Goal: Task Accomplishment & Management: Complete application form

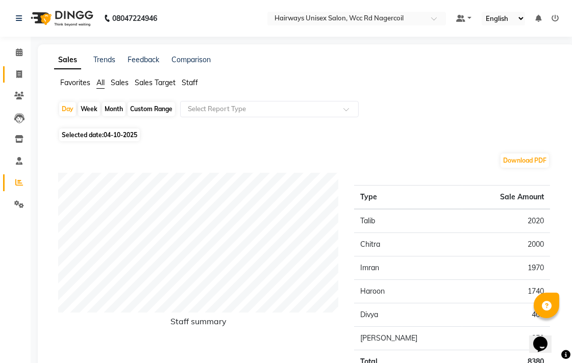
click at [9, 66] on link "Invoice" at bounding box center [15, 74] width 24 height 17
select select "service"
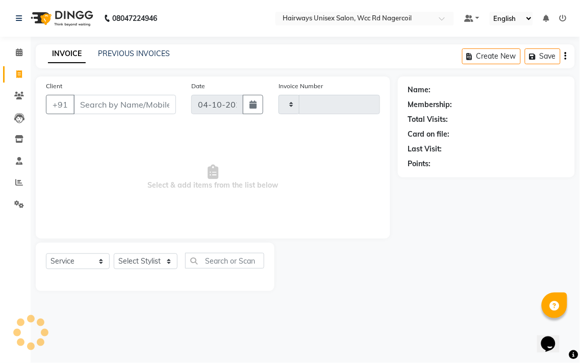
type input "7839"
select select "6523"
click at [140, 260] on select "Select Stylist Admin Chitra divya [PERSON_NAME] [PERSON_NAME] Reception [PERSON…" at bounding box center [146, 261] width 64 height 16
select select "49917"
click at [114, 254] on select "Select Stylist Admin Chitra divya [PERSON_NAME] [PERSON_NAME] Reception [PERSON…" at bounding box center [146, 261] width 64 height 16
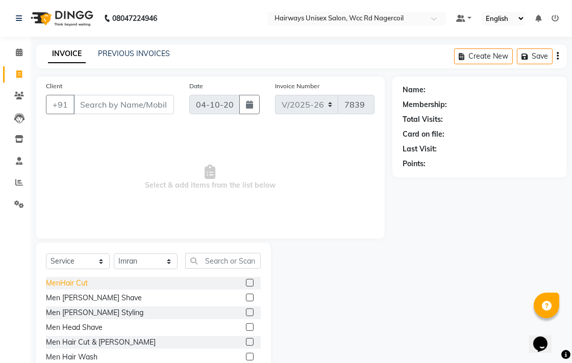
click at [76, 282] on div "MenHair Cut" at bounding box center [67, 283] width 42 height 11
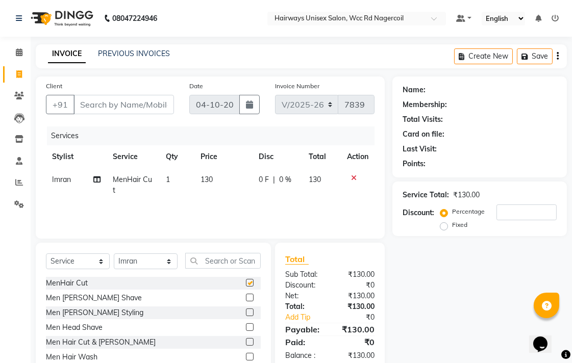
checkbox input "false"
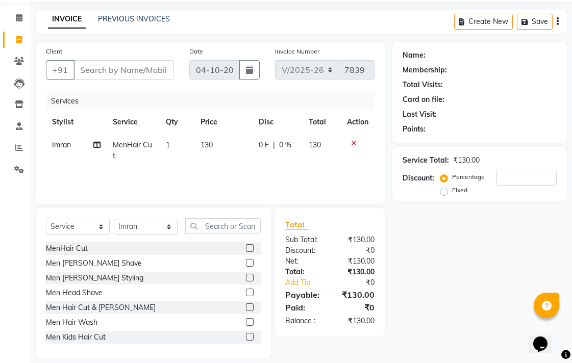
scroll to position [45, 0]
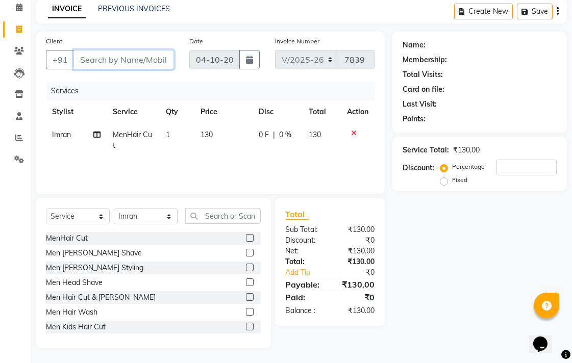
click at [126, 60] on input "Client" at bounding box center [123, 59] width 100 height 19
type input "6"
type input "0"
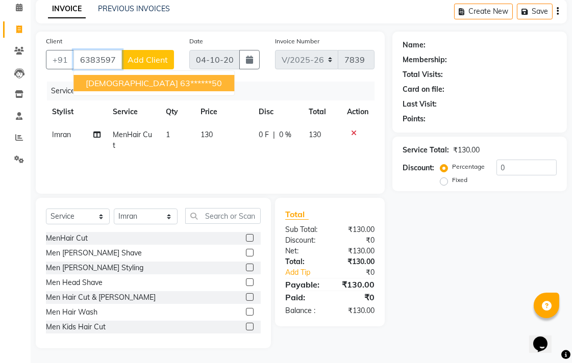
click at [180, 81] on ngb-highlight "63******50" at bounding box center [201, 83] width 42 height 10
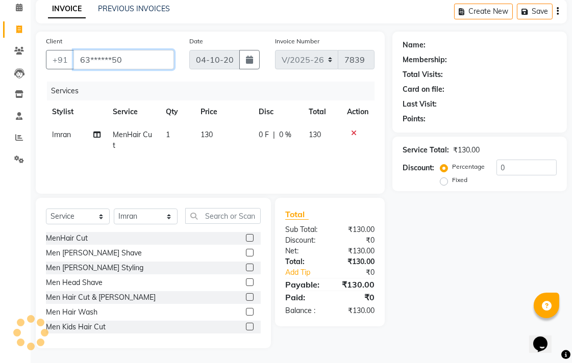
type input "63******50"
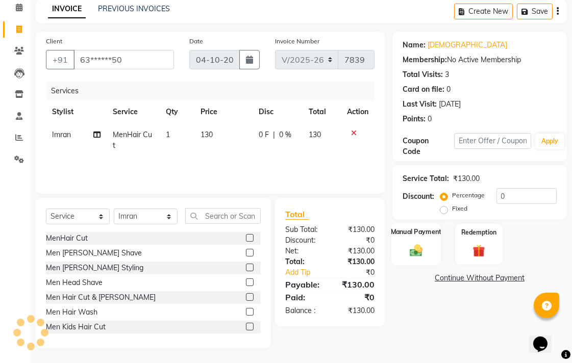
click at [439, 254] on div "Manual Payment" at bounding box center [415, 244] width 49 height 43
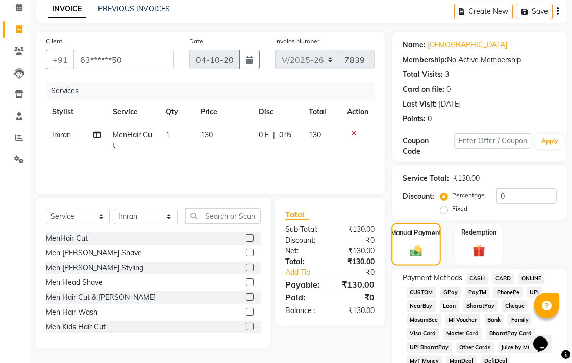
scroll to position [159, 0]
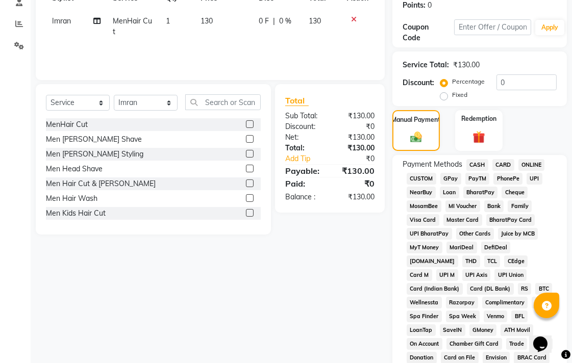
click at [536, 177] on span "UPI" at bounding box center [534, 179] width 16 height 12
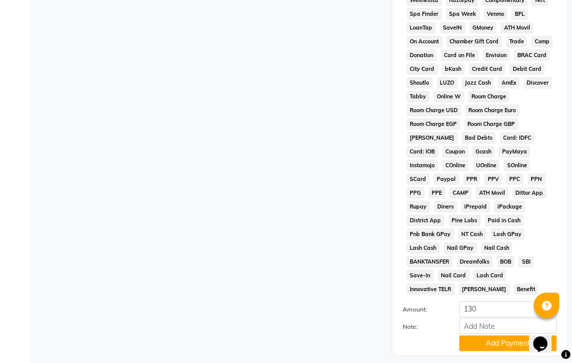
scroll to position [480, 0]
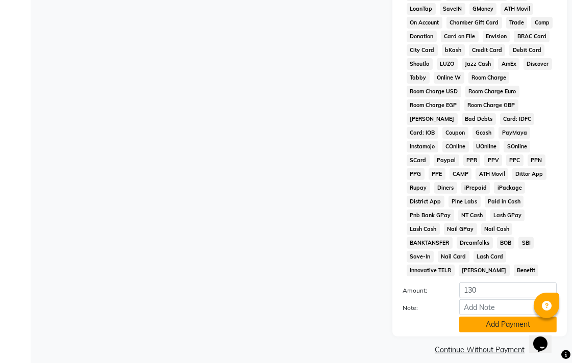
click at [478, 317] on button "Add Payment" at bounding box center [507, 325] width 97 height 16
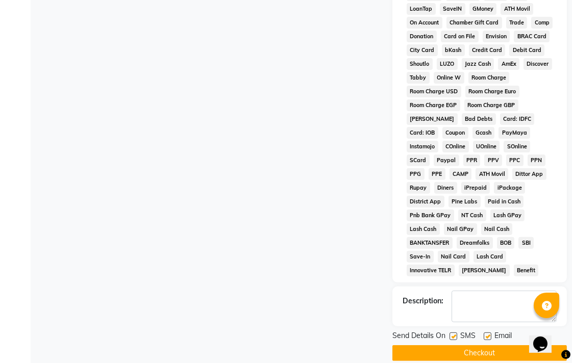
click at [456, 348] on button "Checkout" at bounding box center [479, 353] width 174 height 16
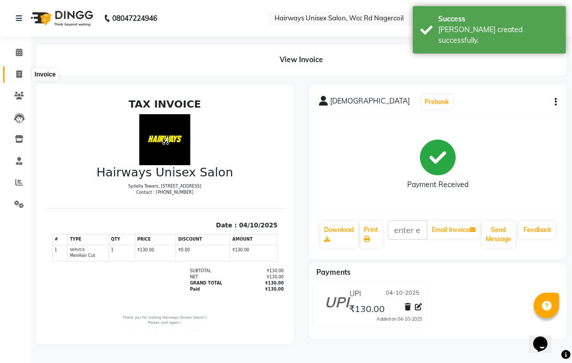
click at [21, 70] on span at bounding box center [19, 75] width 18 height 12
select select "service"
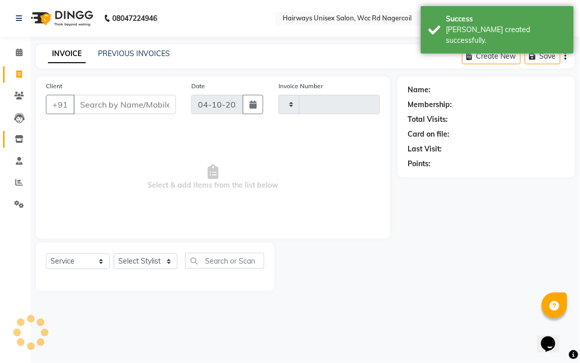
type input "7840"
select select "6523"
click at [24, 181] on span at bounding box center [19, 183] width 18 height 12
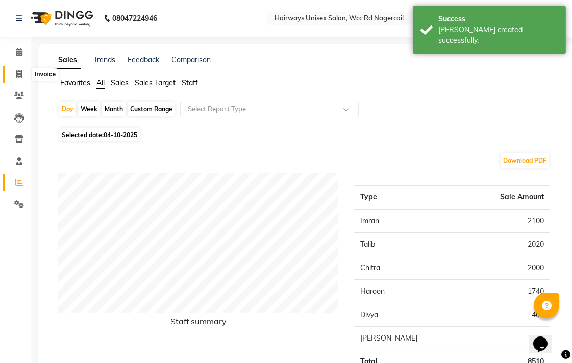
click at [15, 70] on span at bounding box center [19, 75] width 18 height 12
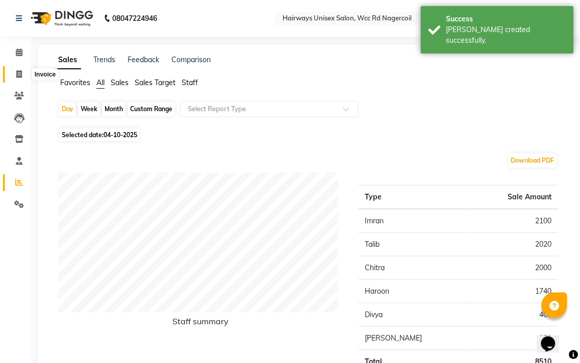
select select "service"
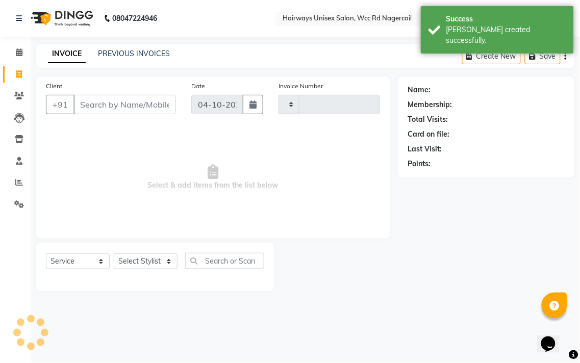
type input "7840"
select select "6523"
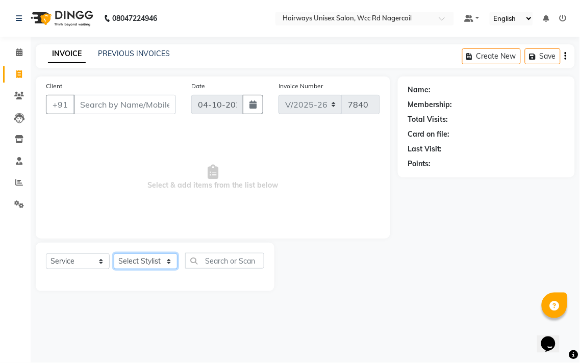
click at [146, 266] on select "Select Stylist Admin Chitra divya [PERSON_NAME] [PERSON_NAME] Reception [PERSON…" at bounding box center [146, 261] width 64 height 16
select select "49916"
click at [114, 254] on select "Select Stylist Admin Chitra divya [PERSON_NAME] [PERSON_NAME] Reception [PERSON…" at bounding box center [146, 261] width 64 height 16
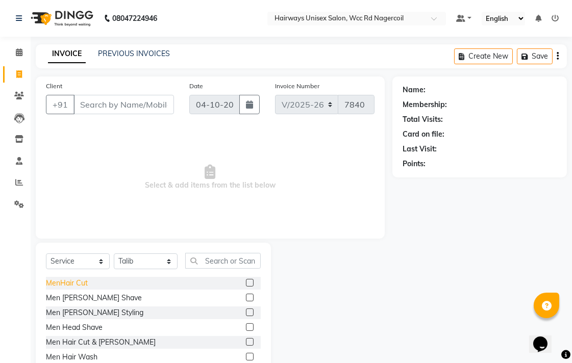
click at [50, 286] on div "MenHair Cut" at bounding box center [67, 283] width 42 height 11
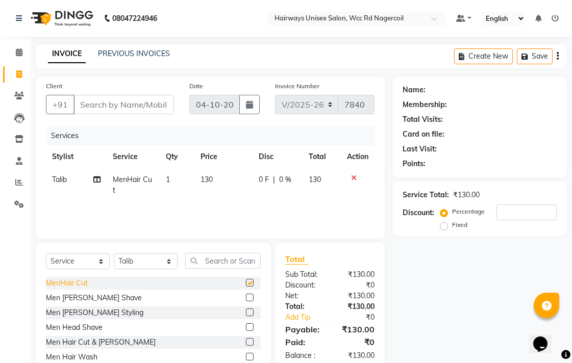
checkbox input "false"
click at [159, 110] on input "Client" at bounding box center [123, 104] width 100 height 19
click at [349, 175] on div at bounding box center [357, 177] width 21 height 7
click at [355, 176] on icon at bounding box center [354, 177] width 6 height 7
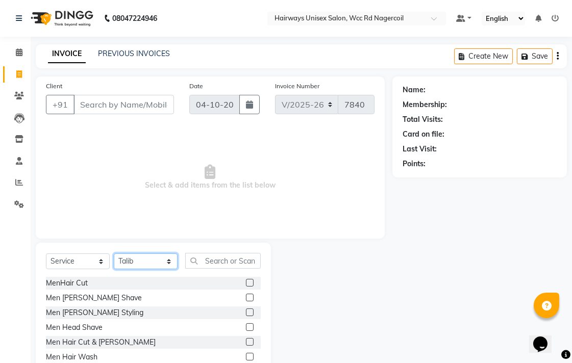
drag, startPoint x: 147, startPoint y: 265, endPoint x: 140, endPoint y: 254, distance: 13.0
click at [147, 265] on select "Select Stylist Admin Chitra divya [PERSON_NAME] [PERSON_NAME] Reception [PERSON…" at bounding box center [146, 261] width 64 height 16
click at [114, 254] on select "Select Stylist Admin Chitra divya [PERSON_NAME] [PERSON_NAME] Reception [PERSON…" at bounding box center [146, 261] width 64 height 16
click at [150, 253] on select "Select Stylist Admin Chitra divya [PERSON_NAME] [PERSON_NAME] Reception [PERSON…" at bounding box center [146, 261] width 64 height 16
select select "49914"
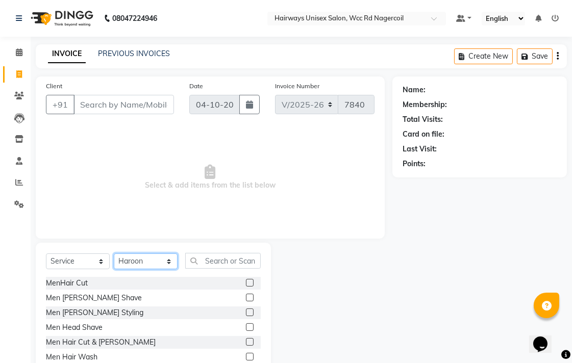
click at [114, 254] on select "Select Stylist Admin Chitra divya [PERSON_NAME] [PERSON_NAME] Reception [PERSON…" at bounding box center [146, 261] width 64 height 16
click at [84, 277] on div "MenHair Cut" at bounding box center [153, 283] width 215 height 13
click at [84, 279] on div "MenHair Cut" at bounding box center [67, 283] width 42 height 11
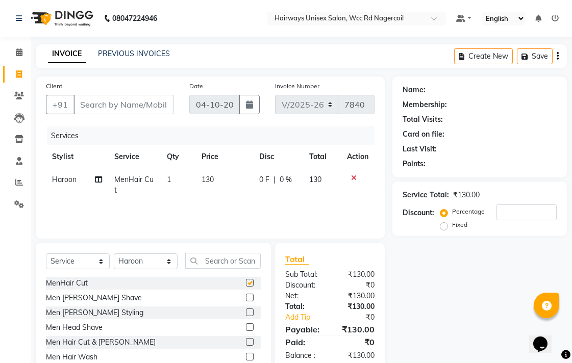
checkbox input "false"
click at [157, 263] on select "Select Stylist Admin Chitra divya [PERSON_NAME] [PERSON_NAME] Reception [PERSON…" at bounding box center [146, 261] width 64 height 16
select select "49916"
click at [114, 254] on select "Select Stylist Admin Chitra divya [PERSON_NAME] [PERSON_NAME] Reception [PERSON…" at bounding box center [146, 261] width 64 height 16
click at [82, 314] on div "Men [PERSON_NAME] Styling" at bounding box center [94, 312] width 97 height 11
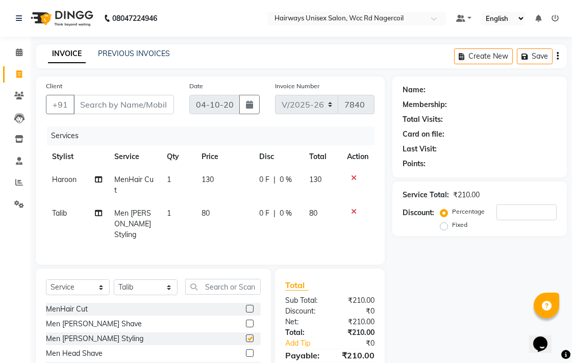
checkbox input "false"
click at [158, 100] on input "Client" at bounding box center [123, 104] width 100 height 19
type input "h"
type input "0"
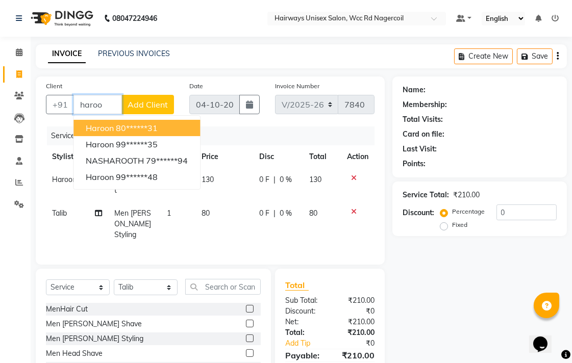
click at [187, 131] on button "Haroon 80******31" at bounding box center [136, 128] width 126 height 16
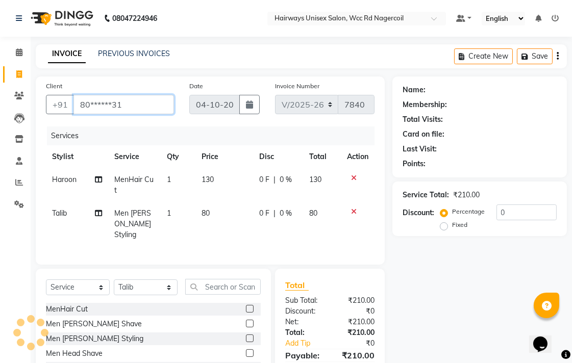
type input "80******31"
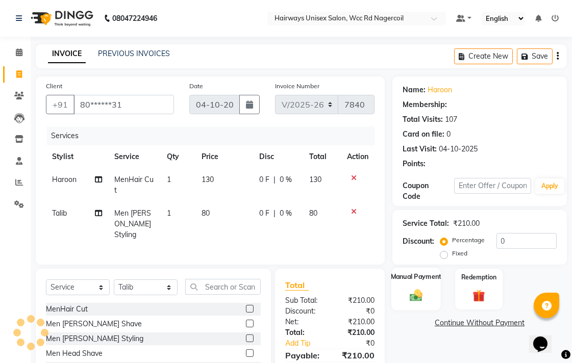
click at [420, 281] on div "Manual Payment" at bounding box center [415, 289] width 49 height 43
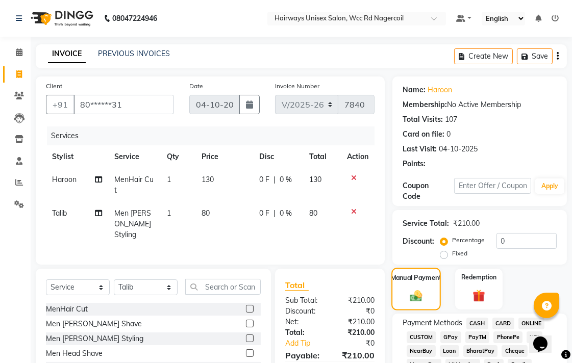
scroll to position [170, 0]
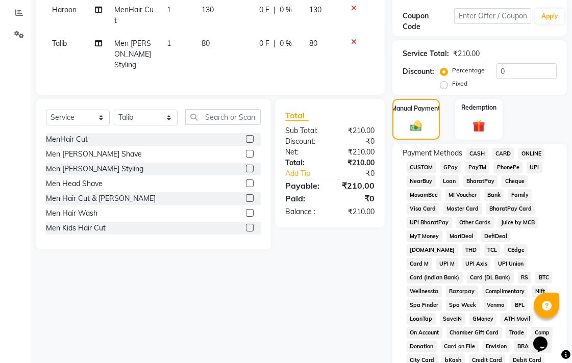
drag, startPoint x: 529, startPoint y: 166, endPoint x: 529, endPoint y: 174, distance: 8.7
click at [529, 166] on span "UPI" at bounding box center [534, 168] width 16 height 12
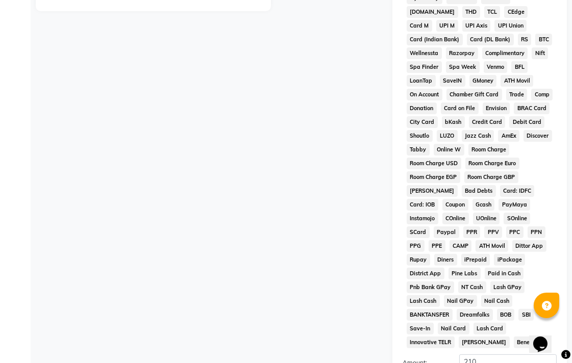
scroll to position [480, 0]
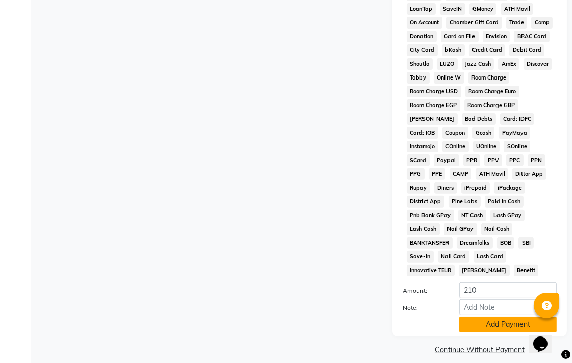
click at [502, 317] on button "Add Payment" at bounding box center [507, 325] width 97 height 16
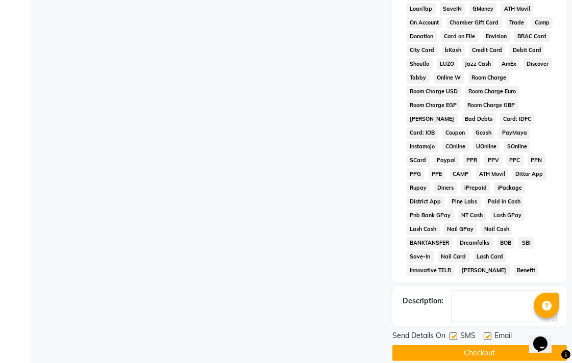
click at [508, 345] on button "Checkout" at bounding box center [479, 353] width 174 height 16
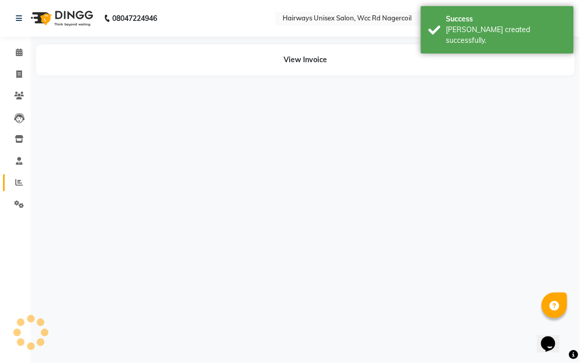
click at [16, 183] on icon at bounding box center [19, 182] width 8 height 8
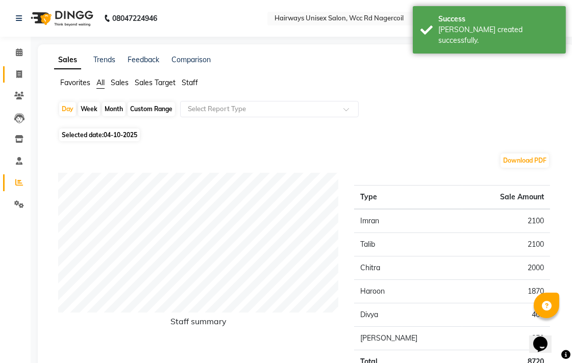
click at [12, 68] on link "Invoice" at bounding box center [15, 74] width 24 height 17
select select "service"
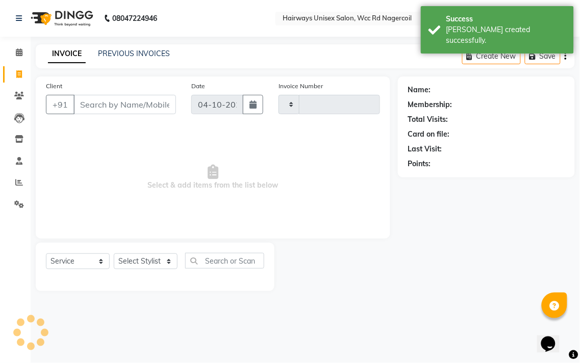
type input "7841"
select select "6523"
click at [161, 270] on div "Select Service Product Membership Package Voucher Prepaid Gift Card Select Styl…" at bounding box center [155, 265] width 218 height 24
click at [160, 263] on select "Select Stylist" at bounding box center [146, 261] width 64 height 16
select select "49914"
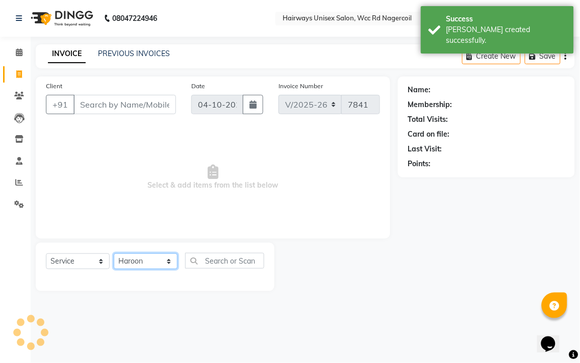
click at [114, 254] on select "Select Stylist Admin Chitra divya [PERSON_NAME] [PERSON_NAME] Reception [PERSON…" at bounding box center [146, 261] width 64 height 16
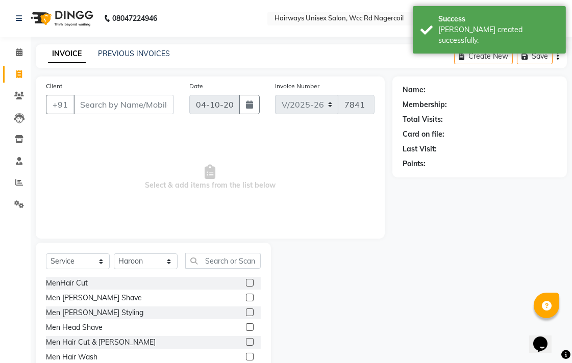
click at [246, 284] on label at bounding box center [250, 283] width 8 height 8
click at [246, 284] on input "checkbox" at bounding box center [249, 283] width 7 height 7
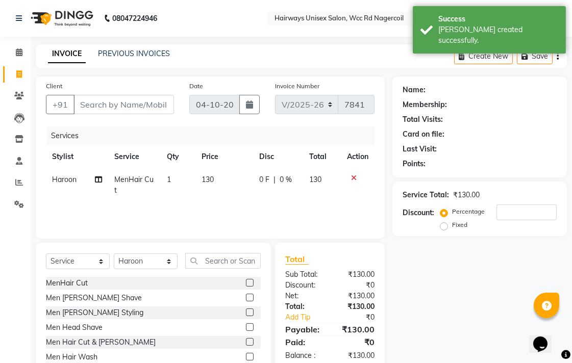
click at [246, 281] on label at bounding box center [250, 283] width 8 height 8
click at [246, 281] on input "checkbox" at bounding box center [249, 283] width 7 height 7
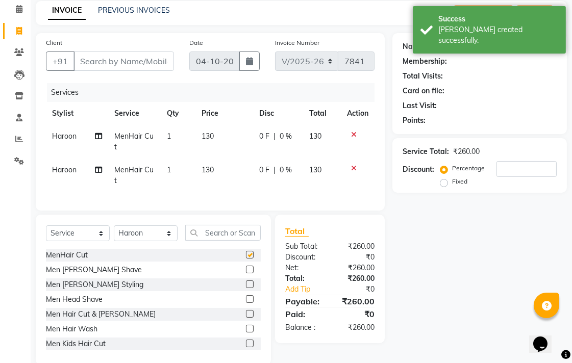
checkbox input "false"
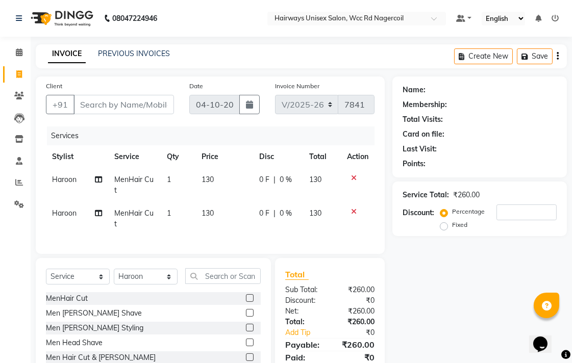
click at [114, 115] on div "Client +91" at bounding box center [109, 102] width 143 height 42
click at [114, 99] on input "Client" at bounding box center [123, 104] width 100 height 19
type input "9"
type input "0"
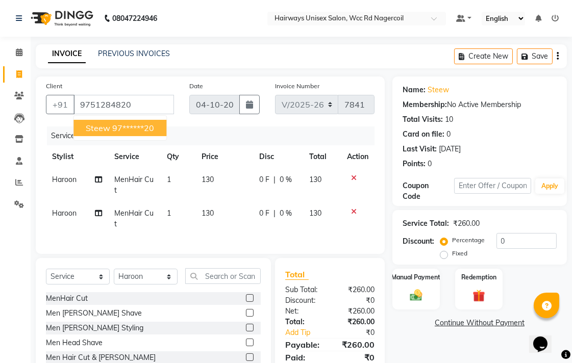
click at [140, 128] on ngb-highlight "97******20" at bounding box center [133, 128] width 42 height 10
type input "97******20"
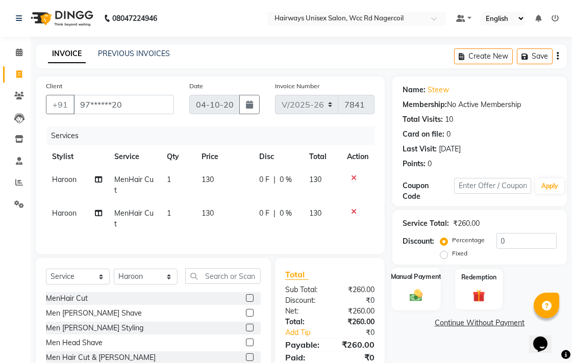
click at [399, 298] on div "Manual Payment" at bounding box center [415, 289] width 49 height 43
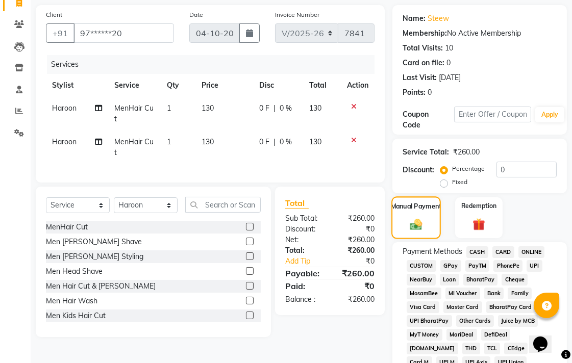
scroll to position [170, 0]
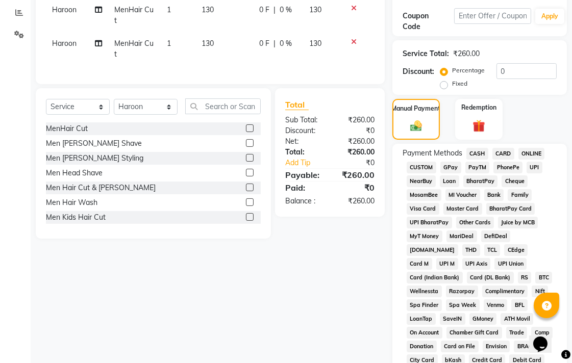
click at [527, 164] on span "UPI" at bounding box center [534, 168] width 16 height 12
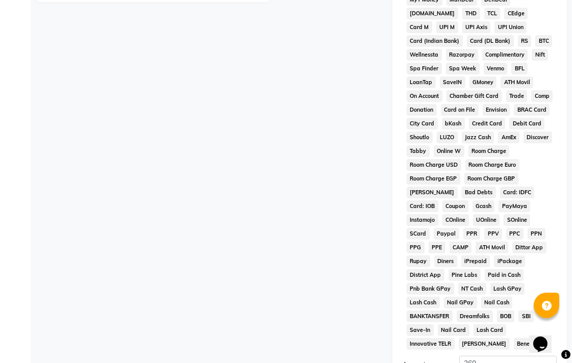
scroll to position [480, 0]
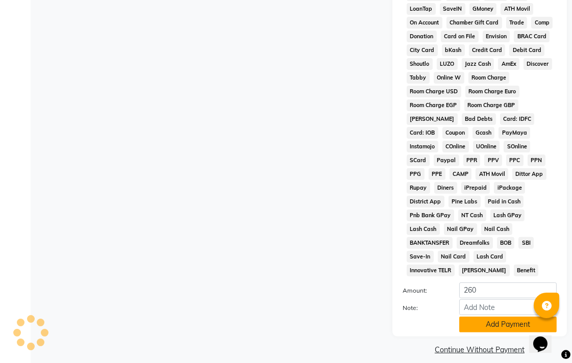
click at [482, 317] on button "Add Payment" at bounding box center [507, 325] width 97 height 16
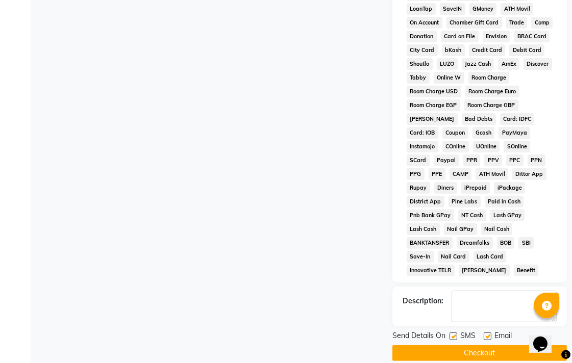
click at [482, 345] on button "Checkout" at bounding box center [479, 353] width 174 height 16
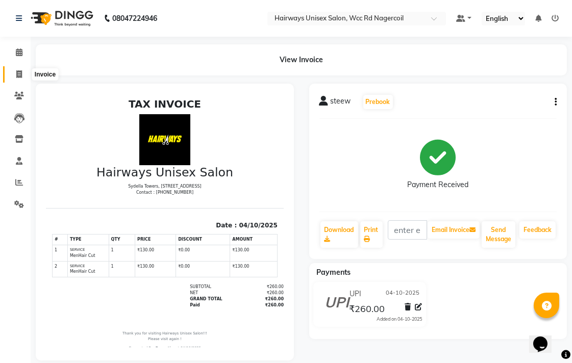
click at [21, 73] on icon at bounding box center [19, 74] width 6 height 8
select select "service"
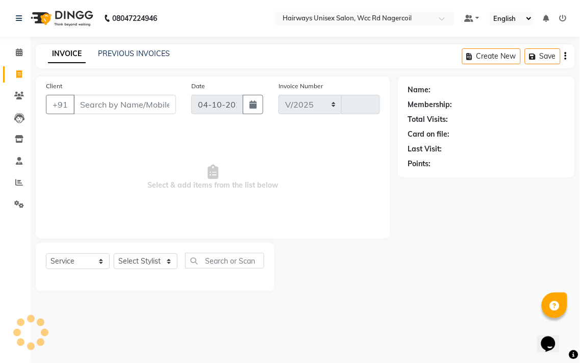
select select "6523"
type input "7842"
click at [150, 264] on select "Select Stylist Admin Chitra divya [PERSON_NAME] [PERSON_NAME] Reception [PERSON…" at bounding box center [146, 261] width 64 height 16
select select "49917"
click at [114, 254] on select "Select Stylist Admin Chitra divya [PERSON_NAME] [PERSON_NAME] Reception [PERSON…" at bounding box center [146, 261] width 64 height 16
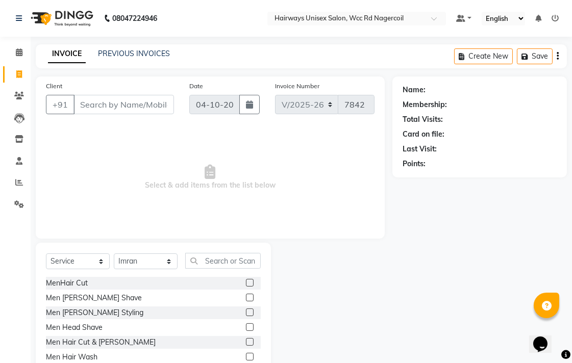
click at [246, 338] on label at bounding box center [250, 342] width 8 height 8
click at [246, 339] on input "checkbox" at bounding box center [249, 342] width 7 height 7
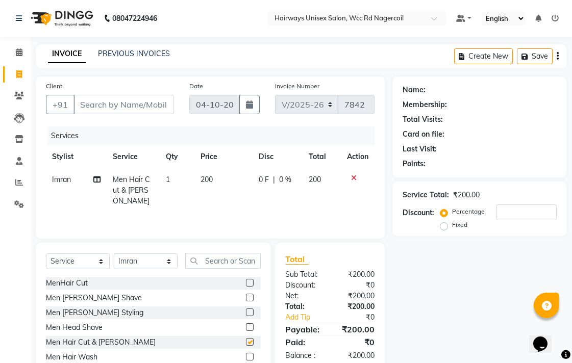
checkbox input "false"
click at [134, 102] on input "Client" at bounding box center [123, 104] width 100 height 19
type input "8"
type input "0"
click at [116, 103] on input "814864" at bounding box center [97, 104] width 48 height 19
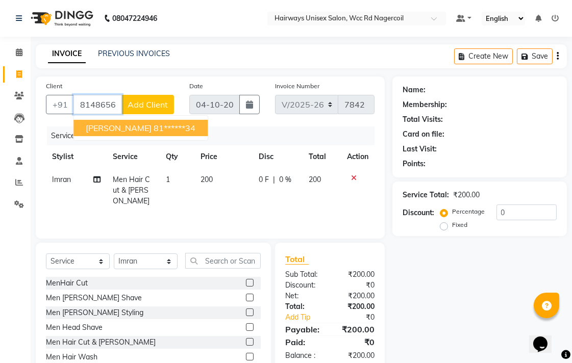
click at [153, 126] on ngb-highlight "81******34" at bounding box center [174, 128] width 42 height 10
type input "81******34"
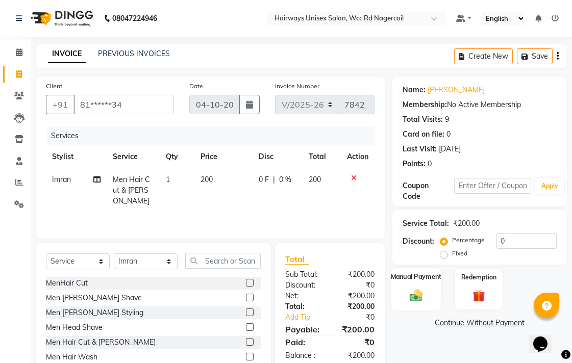
click at [417, 289] on img at bounding box center [415, 295] width 21 height 15
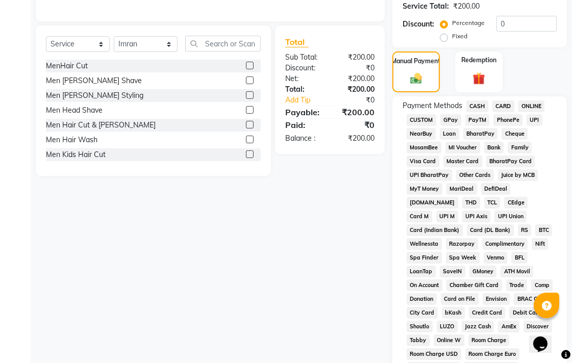
scroll to position [226, 0]
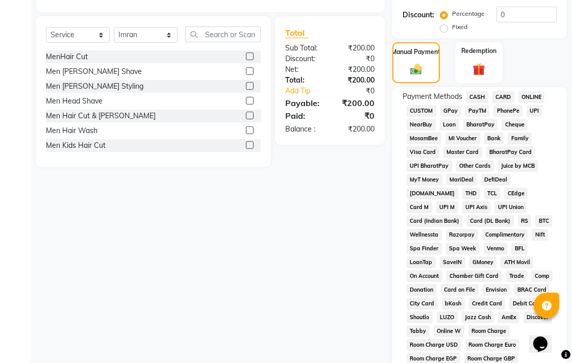
click at [536, 113] on span "UPI" at bounding box center [534, 111] width 16 height 12
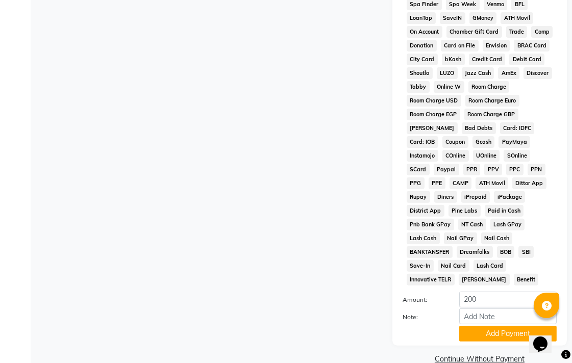
scroll to position [480, 0]
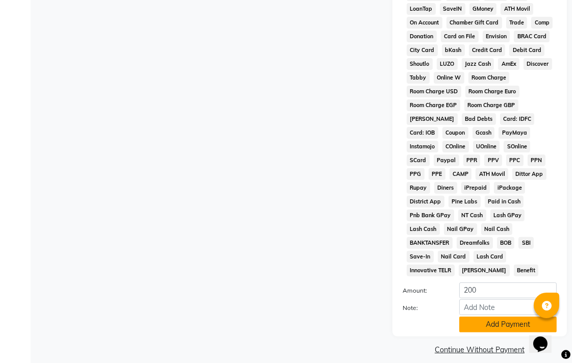
click at [505, 317] on button "Add Payment" at bounding box center [507, 325] width 97 height 16
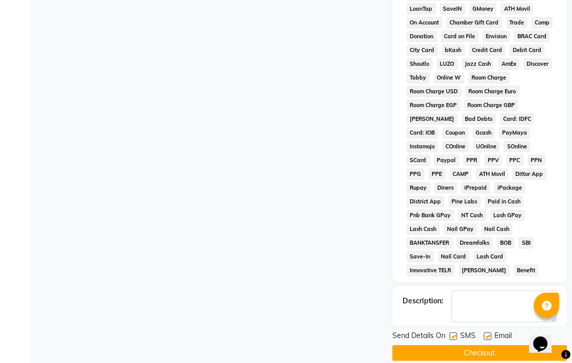
click at [503, 345] on button "Checkout" at bounding box center [479, 353] width 174 height 16
